Goal: Task Accomplishment & Management: Use online tool/utility

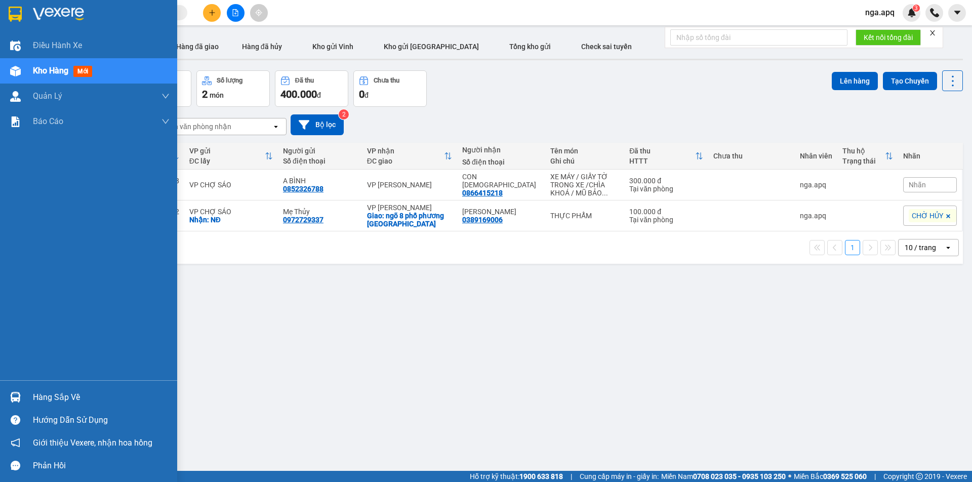
click at [65, 397] on div "Hàng sắp về" at bounding box center [101, 397] width 137 height 15
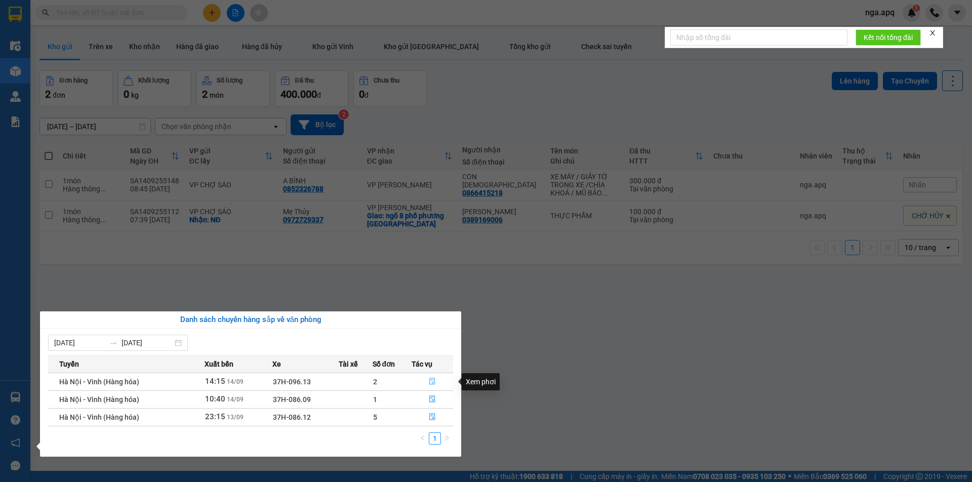
click at [432, 381] on icon "file-done" at bounding box center [433, 381] width 6 height 7
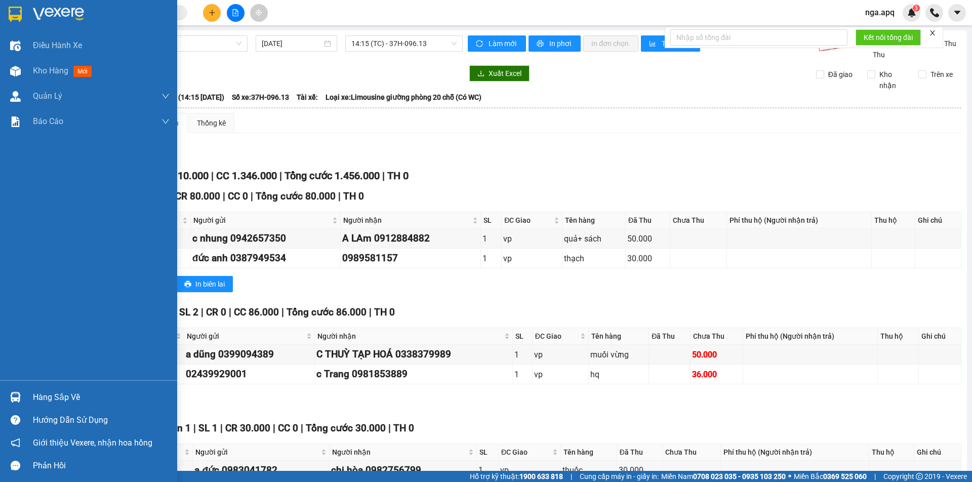
drag, startPoint x: 53, startPoint y: 397, endPoint x: 58, endPoint y: 393, distance: 6.5
click at [57, 396] on div "Hàng sắp về" at bounding box center [101, 397] width 137 height 15
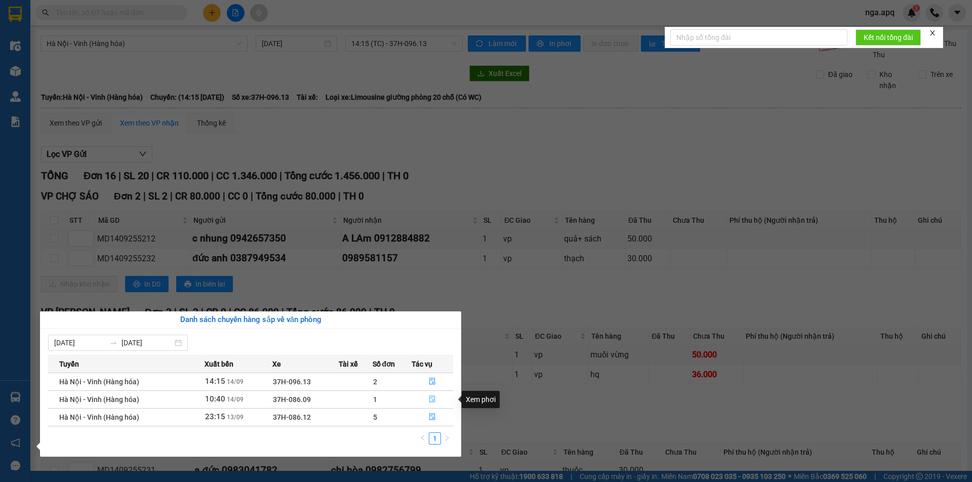
click at [432, 400] on icon "file-done" at bounding box center [432, 399] width 7 height 7
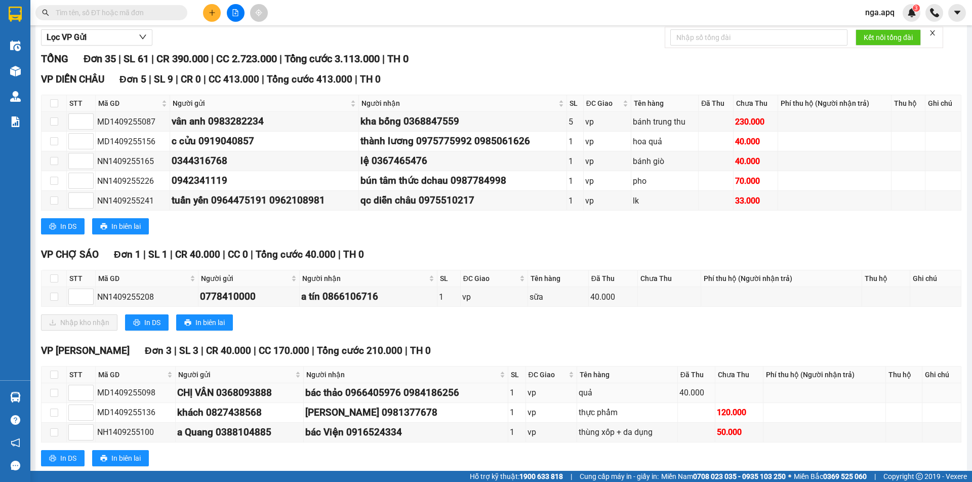
scroll to position [152, 0]
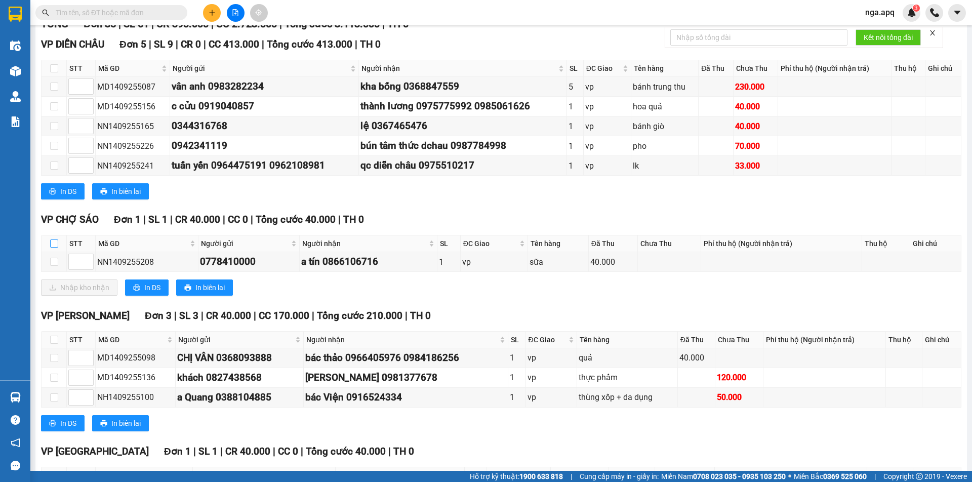
click at [50, 245] on input "checkbox" at bounding box center [54, 244] width 8 height 8
checkbox input "true"
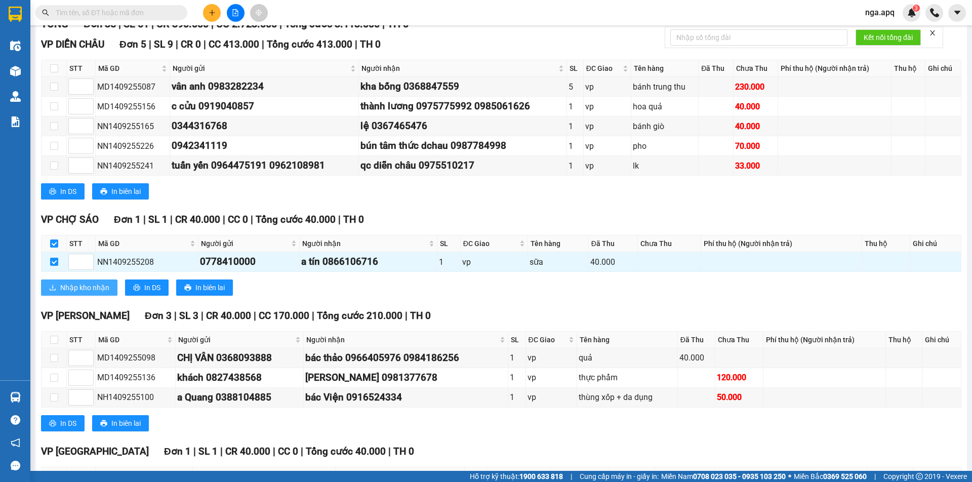
click at [95, 290] on span "Nhập kho nhận" at bounding box center [84, 287] width 49 height 11
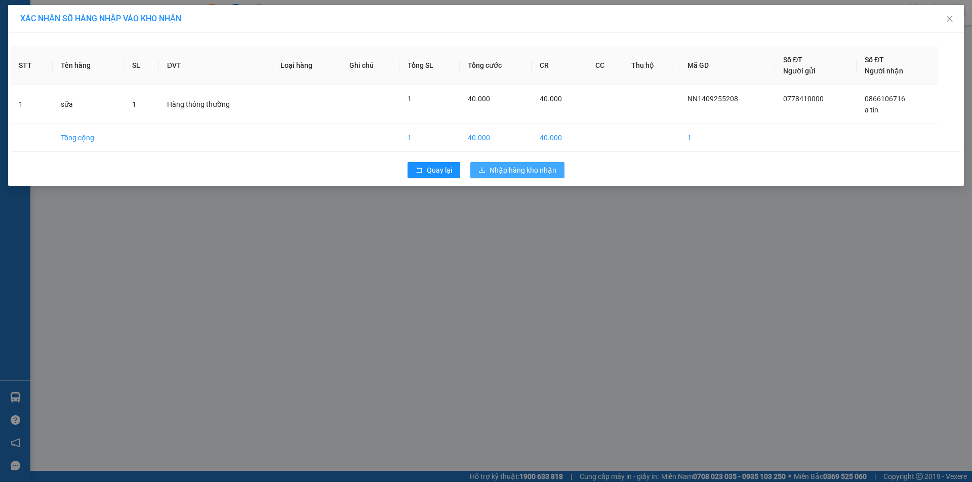
click at [537, 170] on span "Nhập hàng kho nhận" at bounding box center [523, 170] width 67 height 11
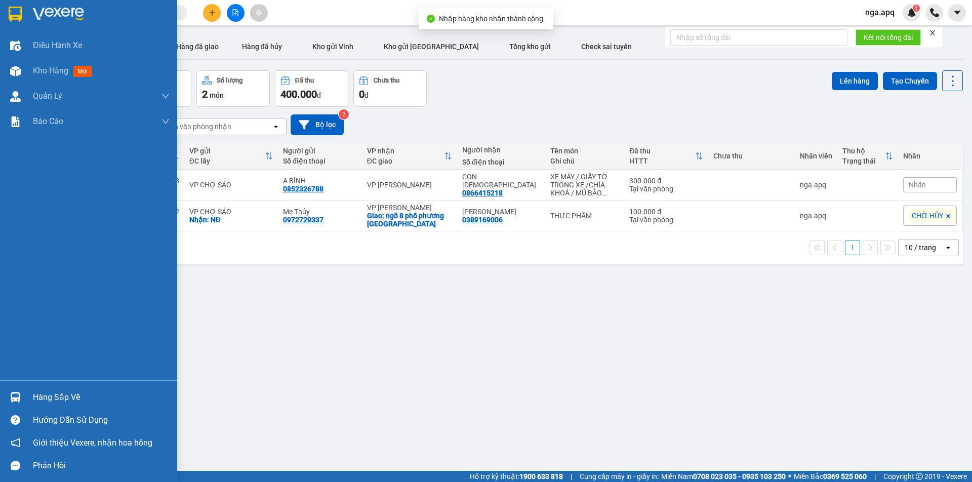
click at [59, 399] on div "Hàng sắp về" at bounding box center [101, 397] width 137 height 15
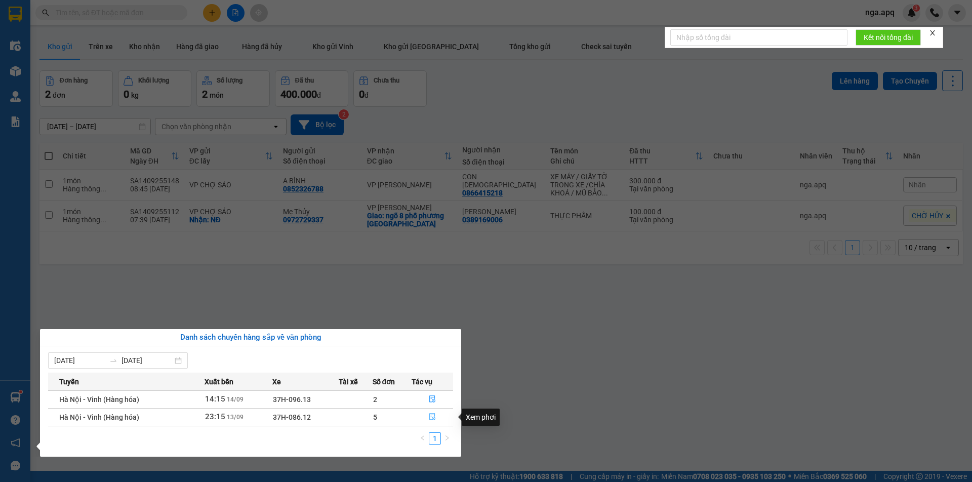
click at [435, 417] on icon "file-done" at bounding box center [433, 417] width 6 height 7
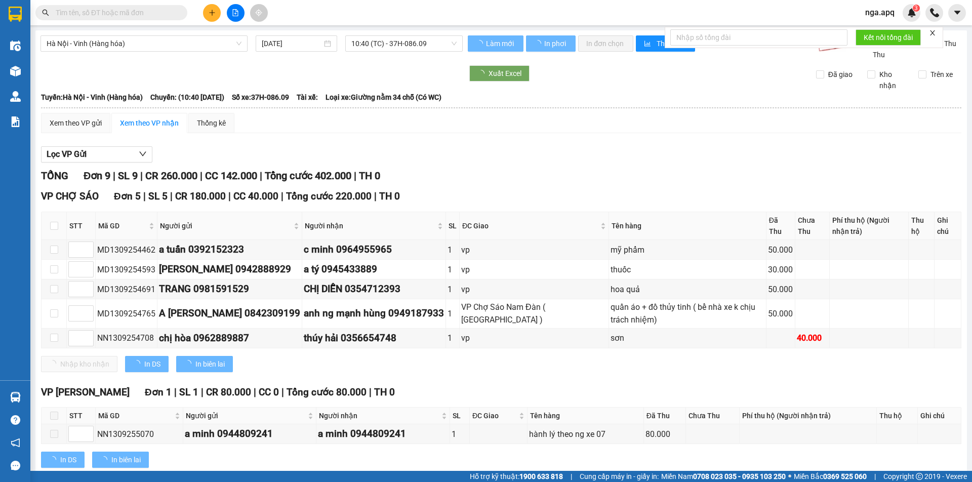
type input "[DATE]"
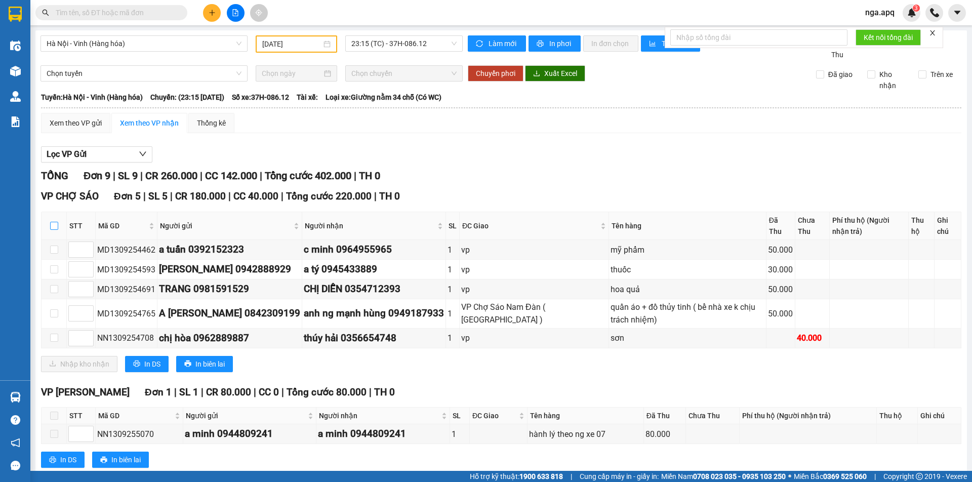
click at [54, 226] on input "checkbox" at bounding box center [54, 226] width 8 height 8
checkbox input "true"
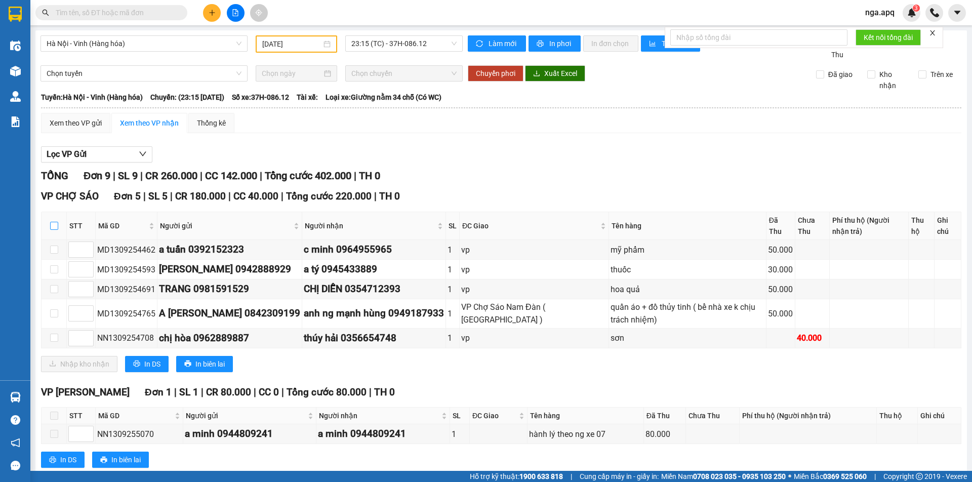
checkbox input "true"
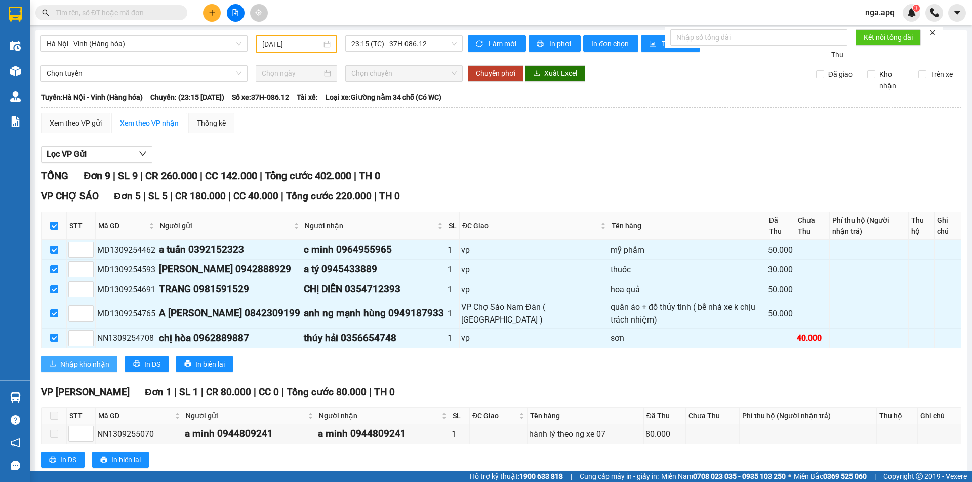
click at [81, 367] on span "Nhập kho nhận" at bounding box center [84, 364] width 49 height 11
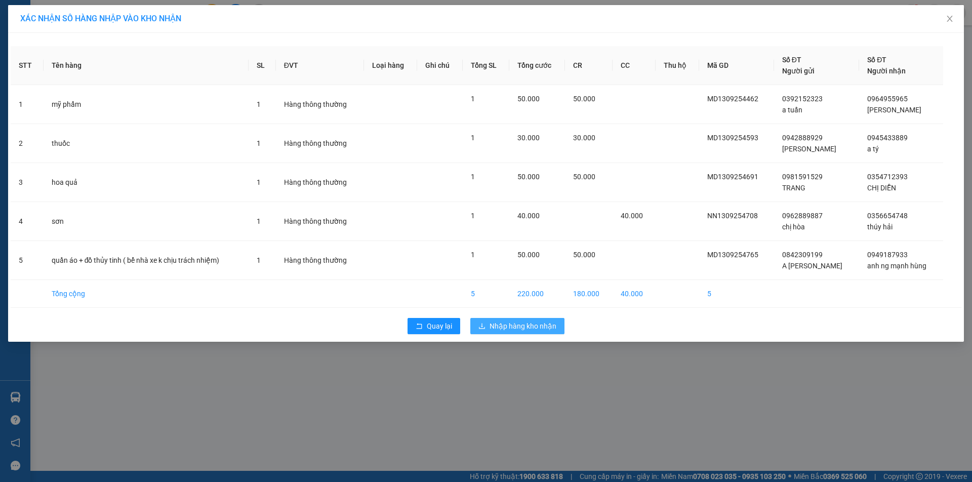
click at [542, 328] on span "Nhập hàng kho nhận" at bounding box center [523, 326] width 67 height 11
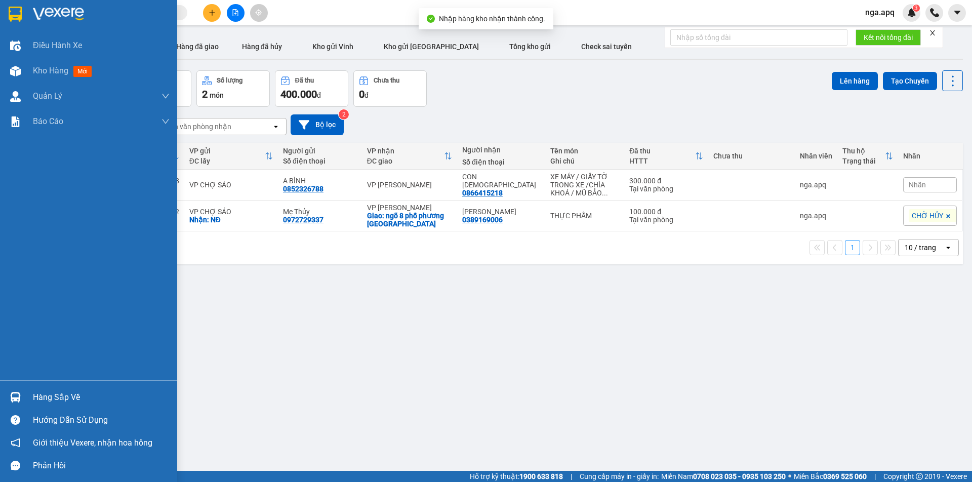
click at [73, 402] on div "Hàng sắp về" at bounding box center [101, 397] width 137 height 15
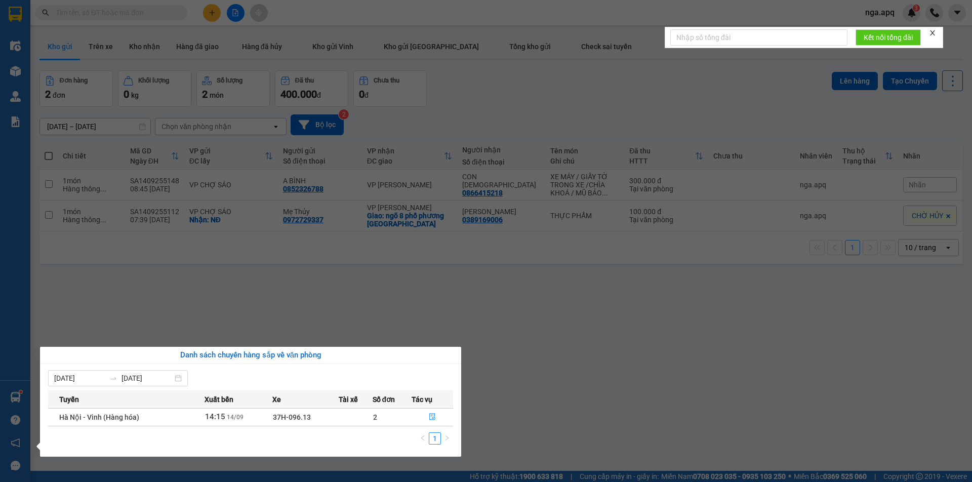
click at [660, 374] on section "Kết quả tìm kiếm ( 0 ) Bộ lọc No Data nga.apq 3 Điều hành xe Kho hàng mới Quản …" at bounding box center [486, 241] width 972 height 482
